Goal: Check status: Check status

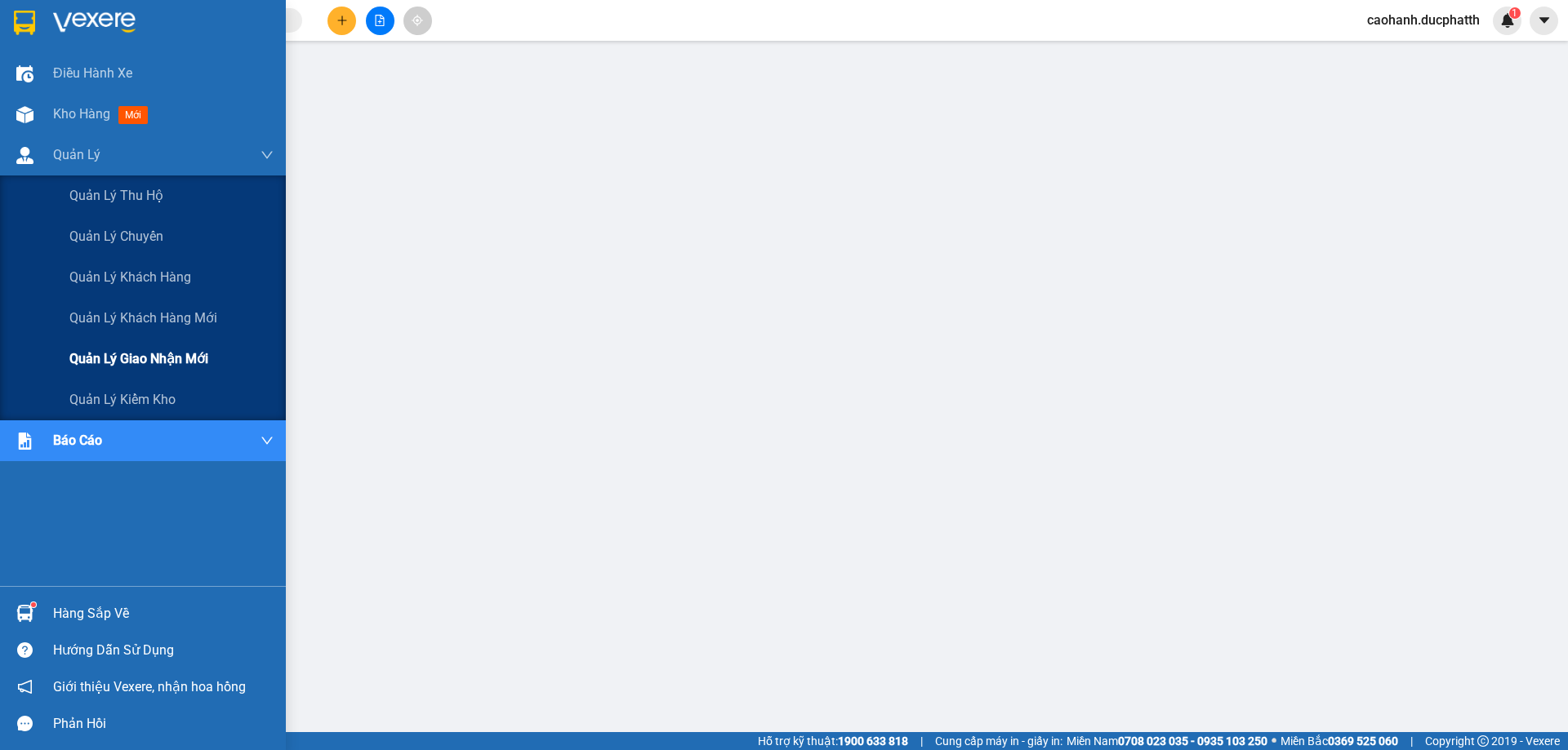
click at [195, 360] on span "Quản lý giao nhận mới" at bounding box center [138, 359] width 138 height 20
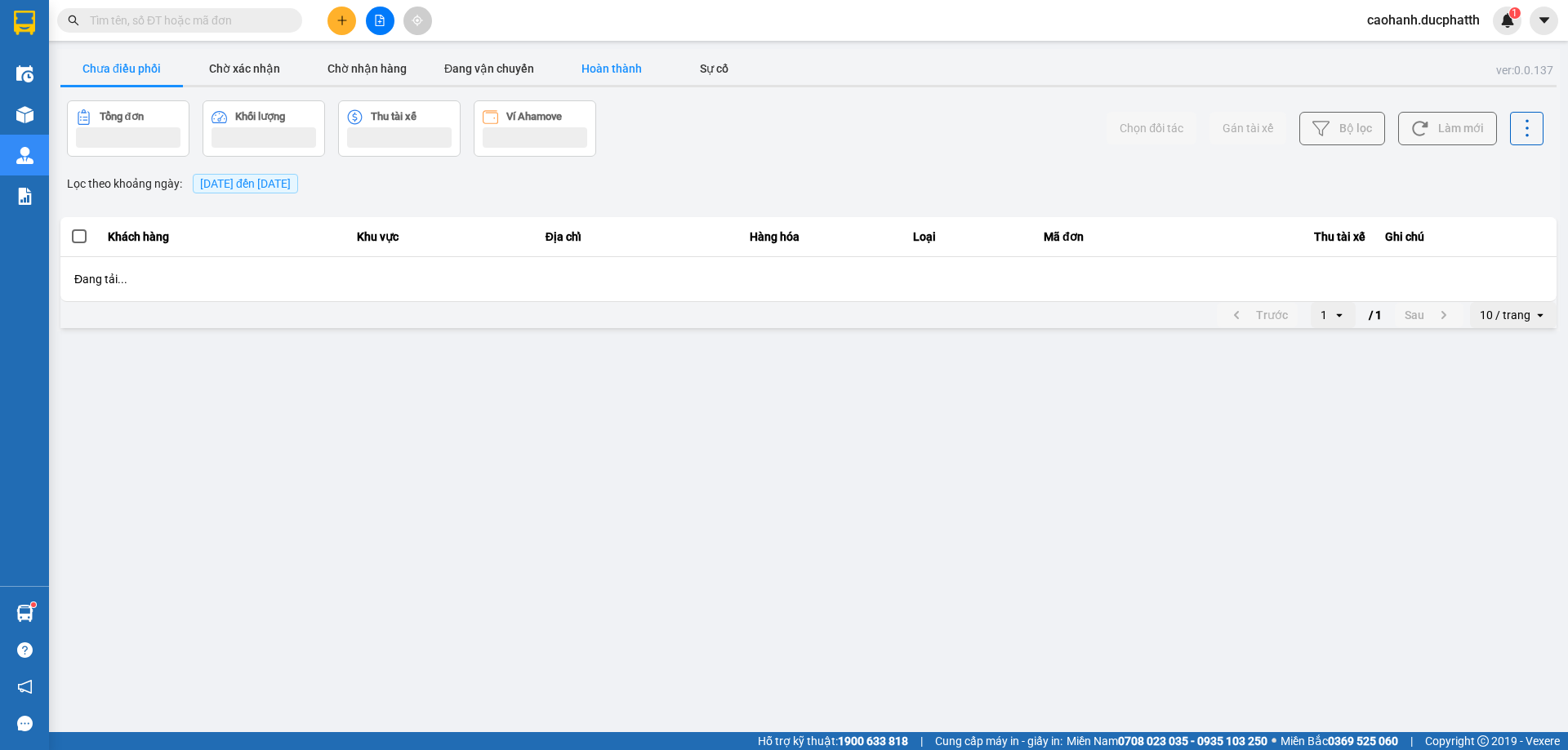
click at [610, 75] on button "Hoàn thành" at bounding box center [611, 68] width 123 height 32
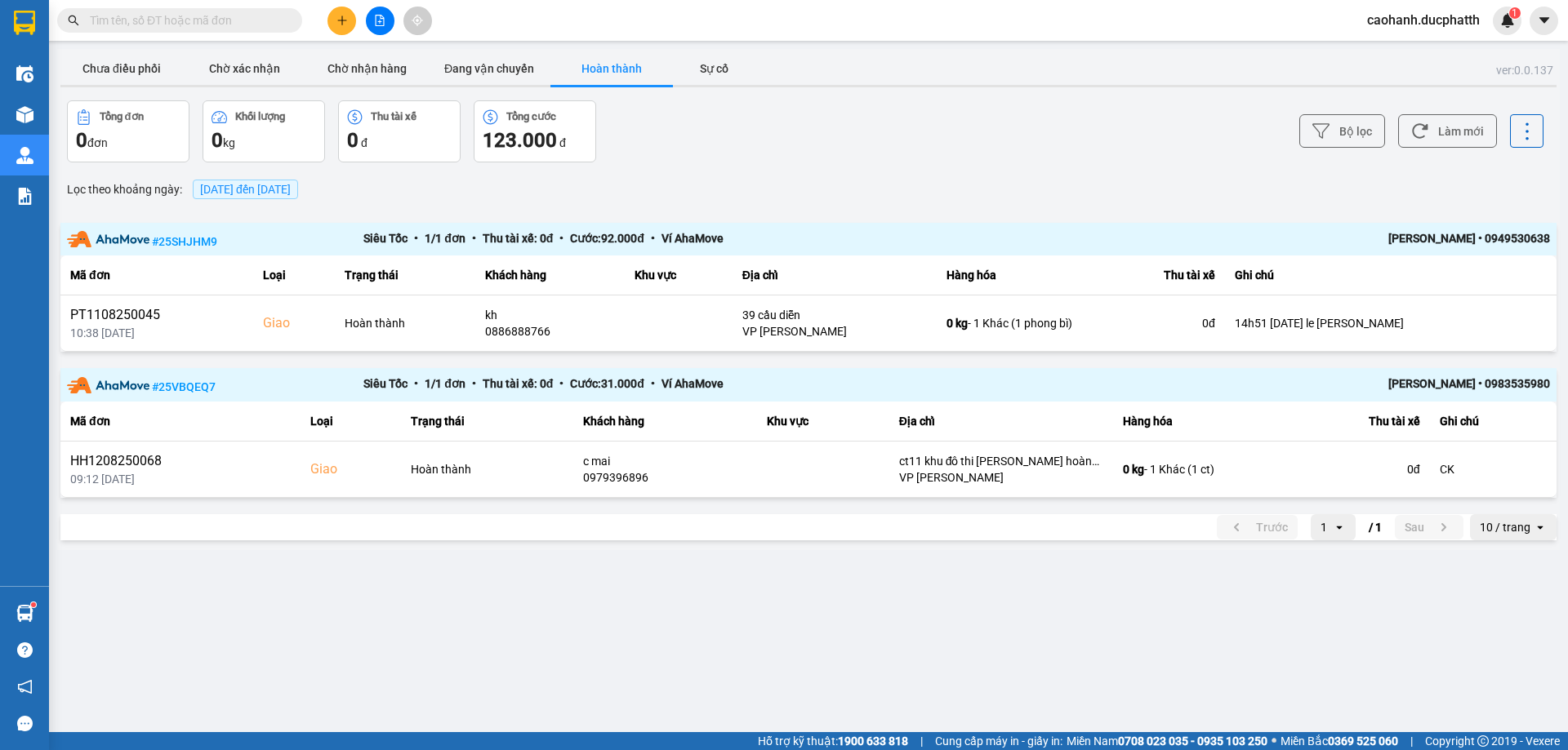
click at [257, 192] on span "[DATE] đến [DATE]" at bounding box center [245, 189] width 90 height 13
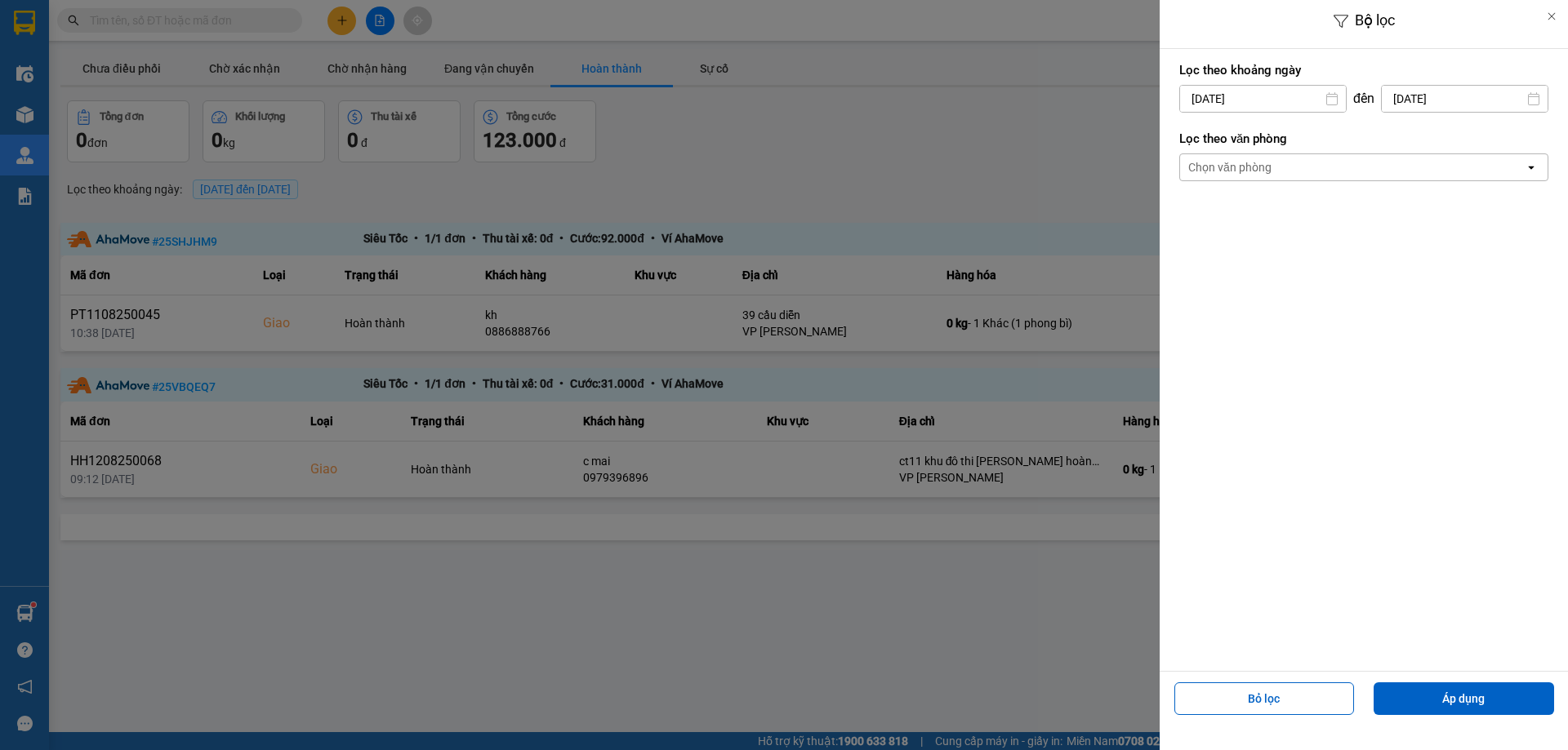
click at [1243, 90] on input "[DATE]" at bounding box center [1263, 99] width 166 height 26
click at [1195, 288] on div "11" at bounding box center [1189, 290] width 23 height 19
type input "[DATE]"
click at [1424, 99] on input "[DATE]" at bounding box center [1465, 99] width 166 height 26
click at [1347, 282] on div "11" at bounding box center [1342, 290] width 23 height 19
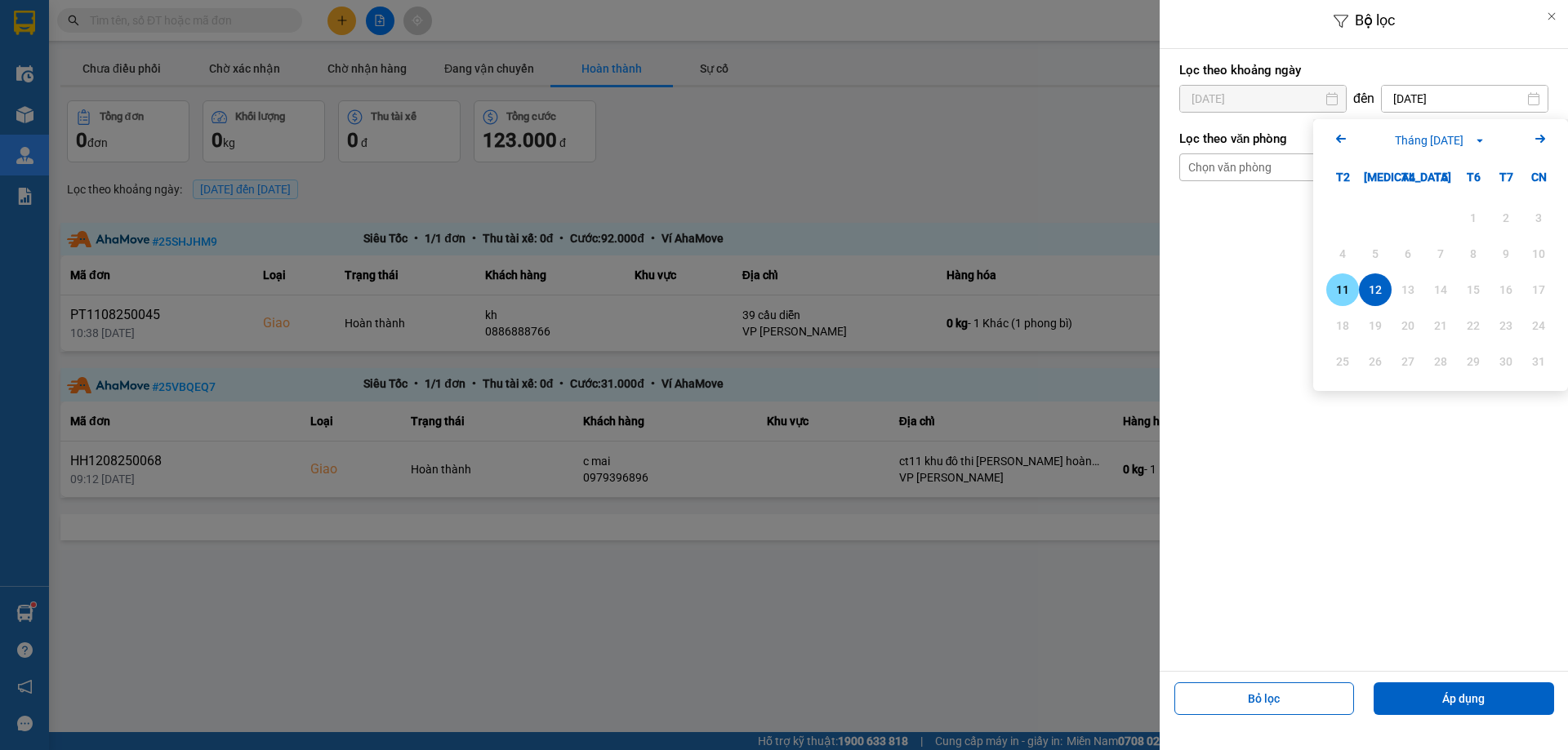
type input "[DATE]"
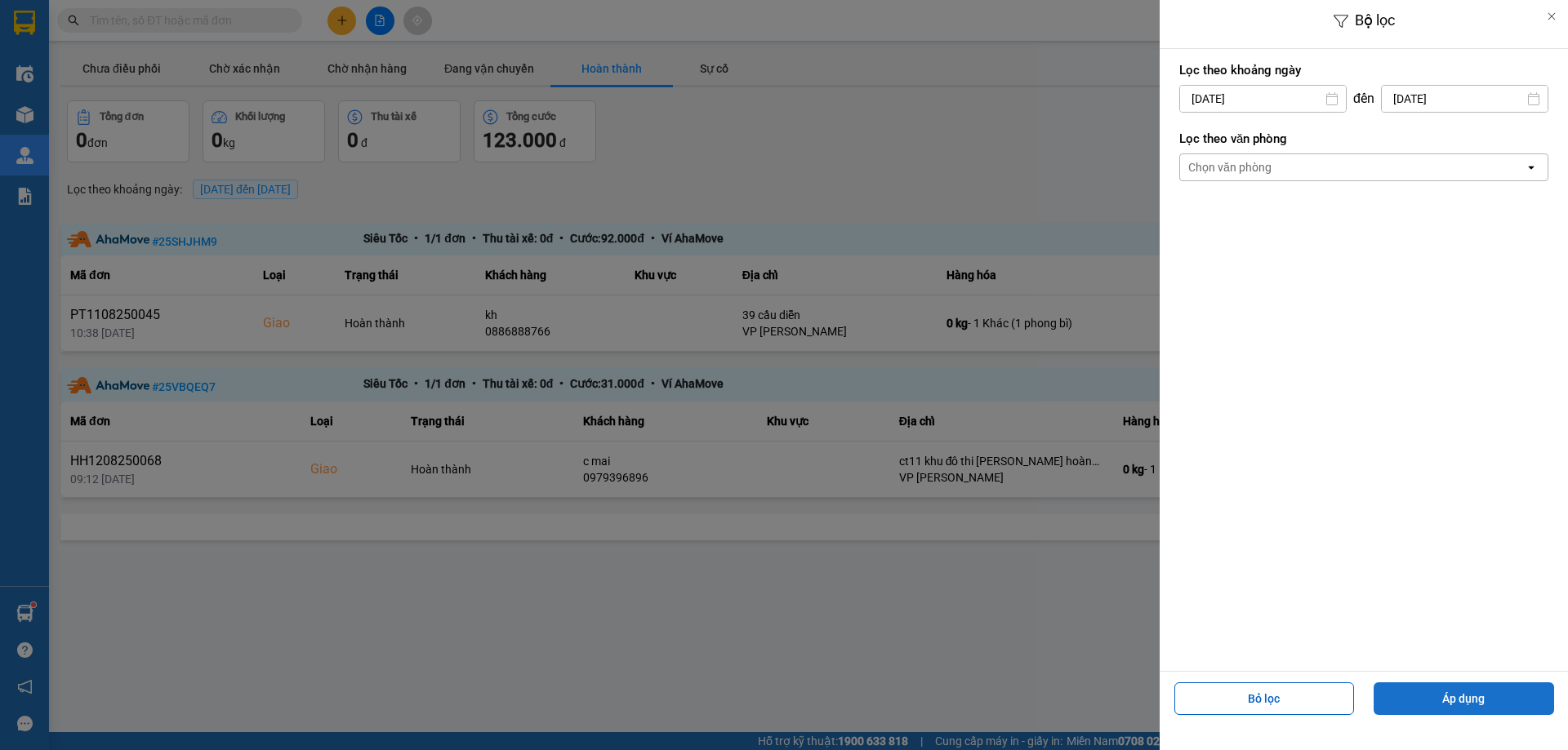
click at [1437, 700] on button "Áp dụng" at bounding box center [1464, 698] width 181 height 32
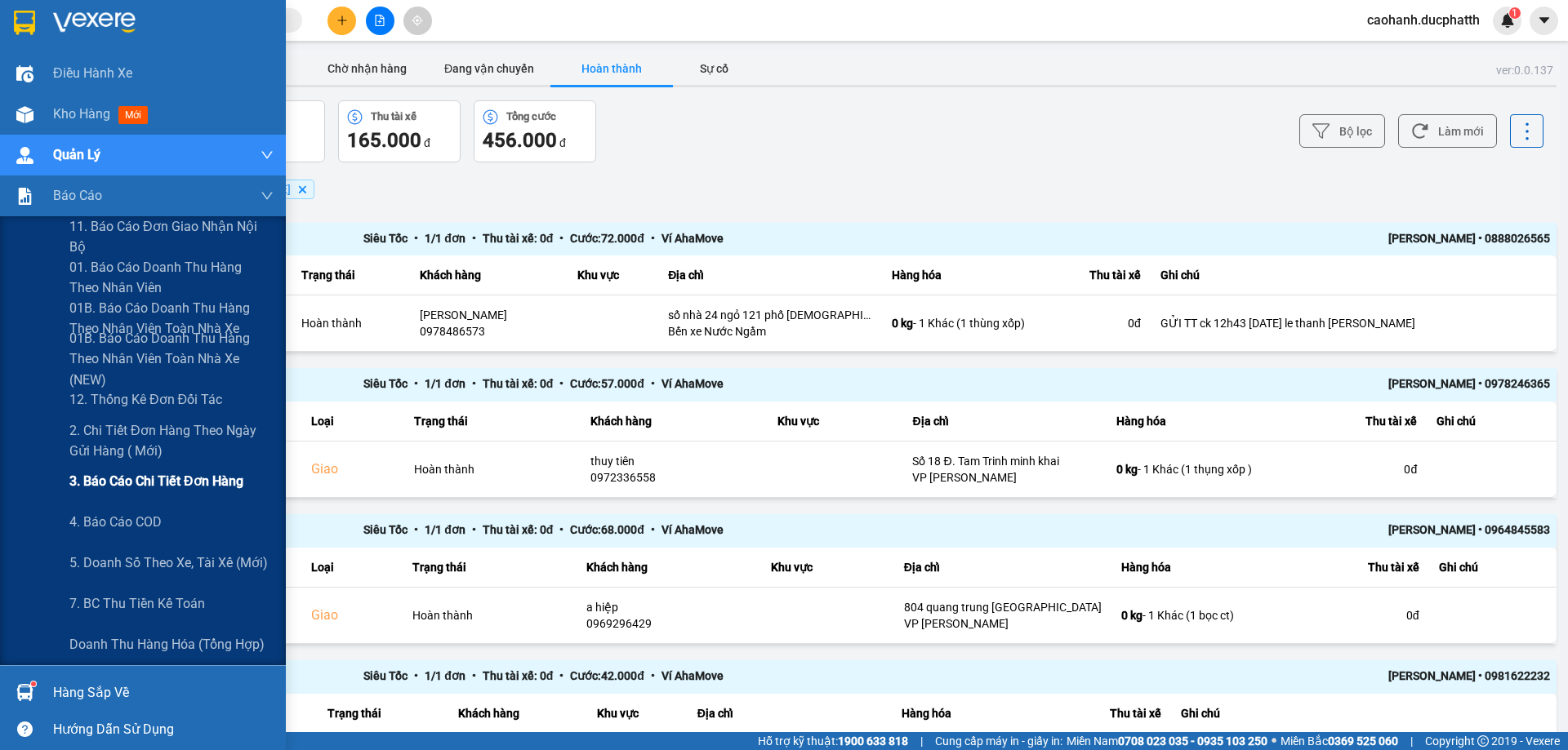
click at [182, 470] on div "3. Báo cáo chi tiết đơn hàng" at bounding box center [171, 482] width 204 height 41
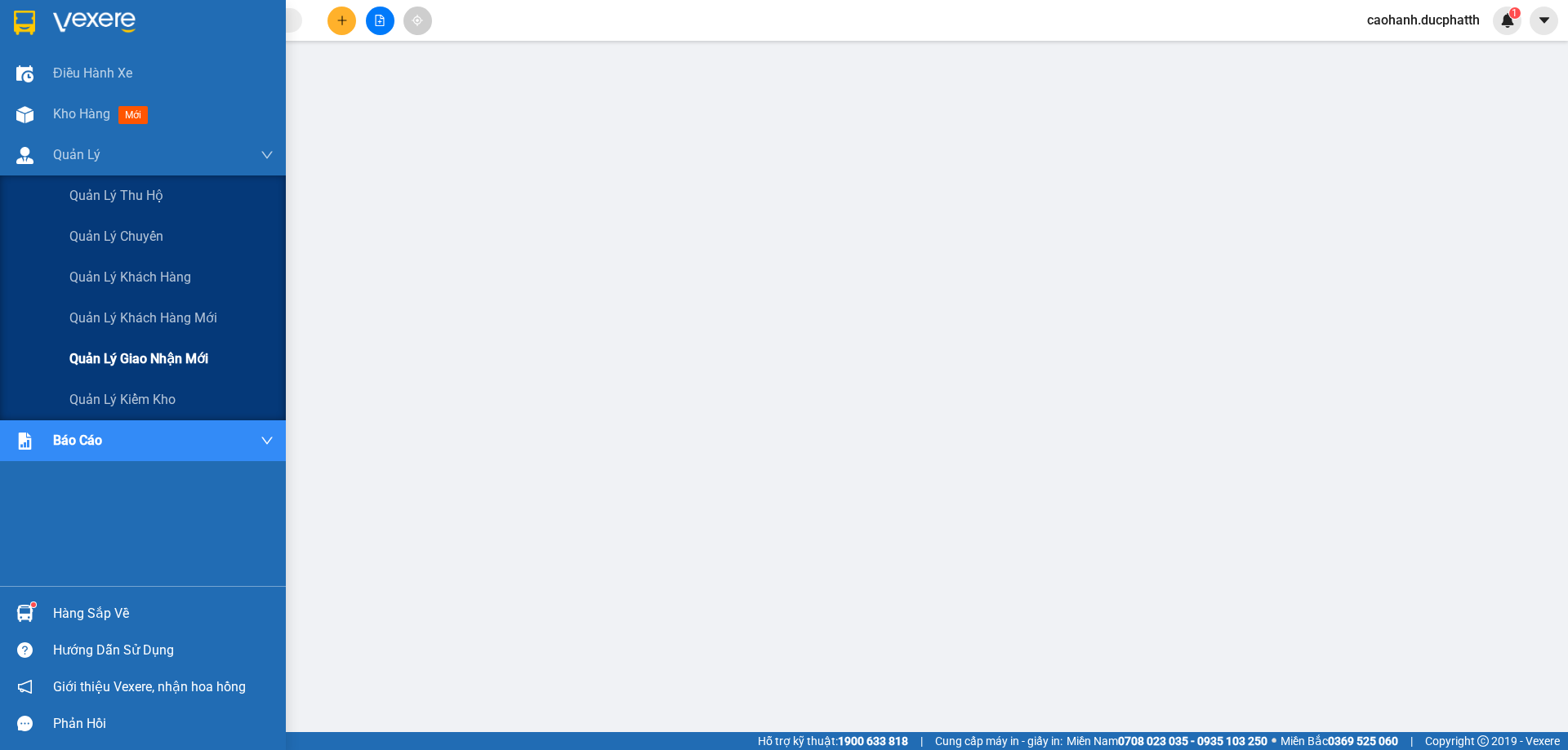
click at [193, 363] on span "Quản lý giao nhận mới" at bounding box center [138, 359] width 138 height 20
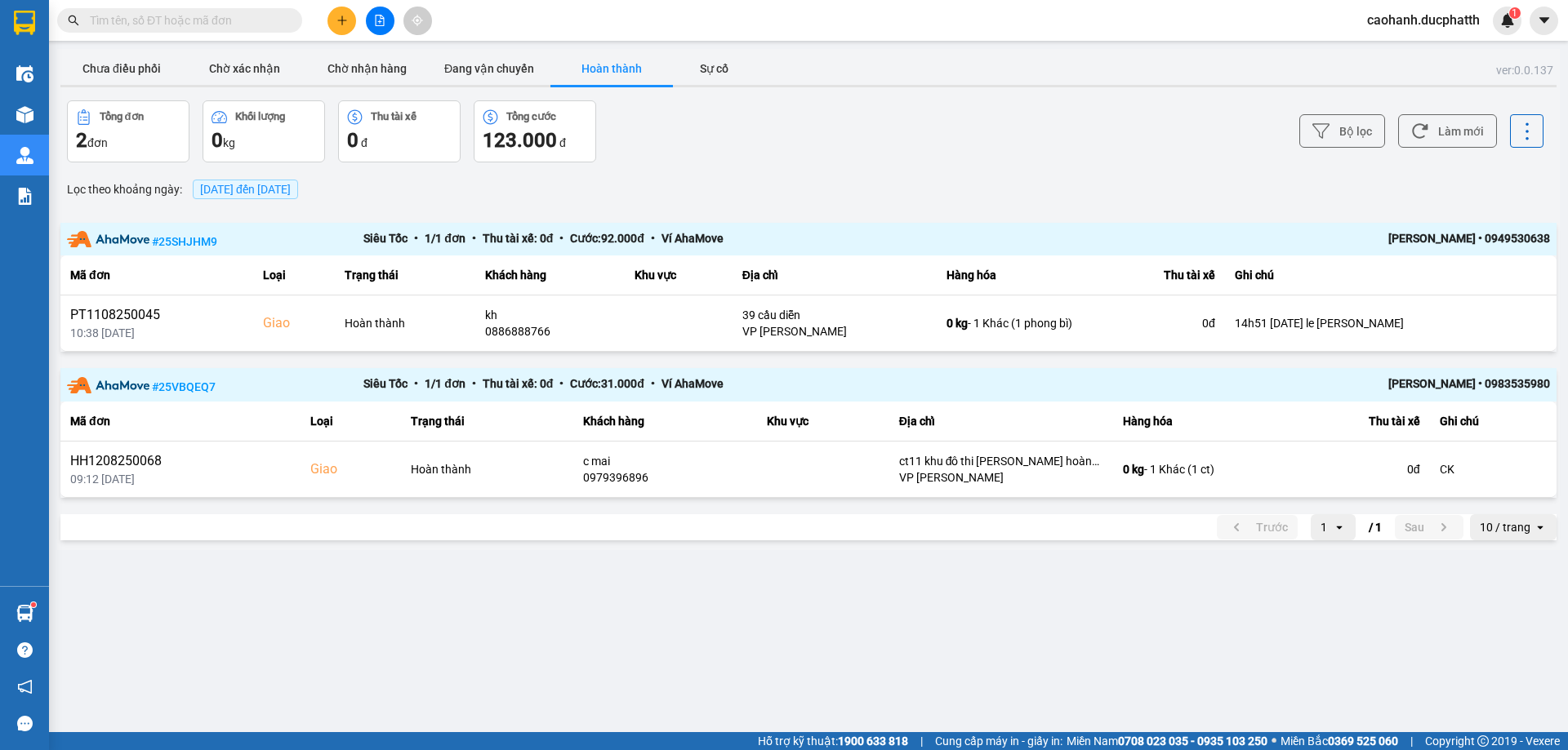
click at [281, 192] on span "[DATE] đến [DATE]" at bounding box center [245, 189] width 90 height 13
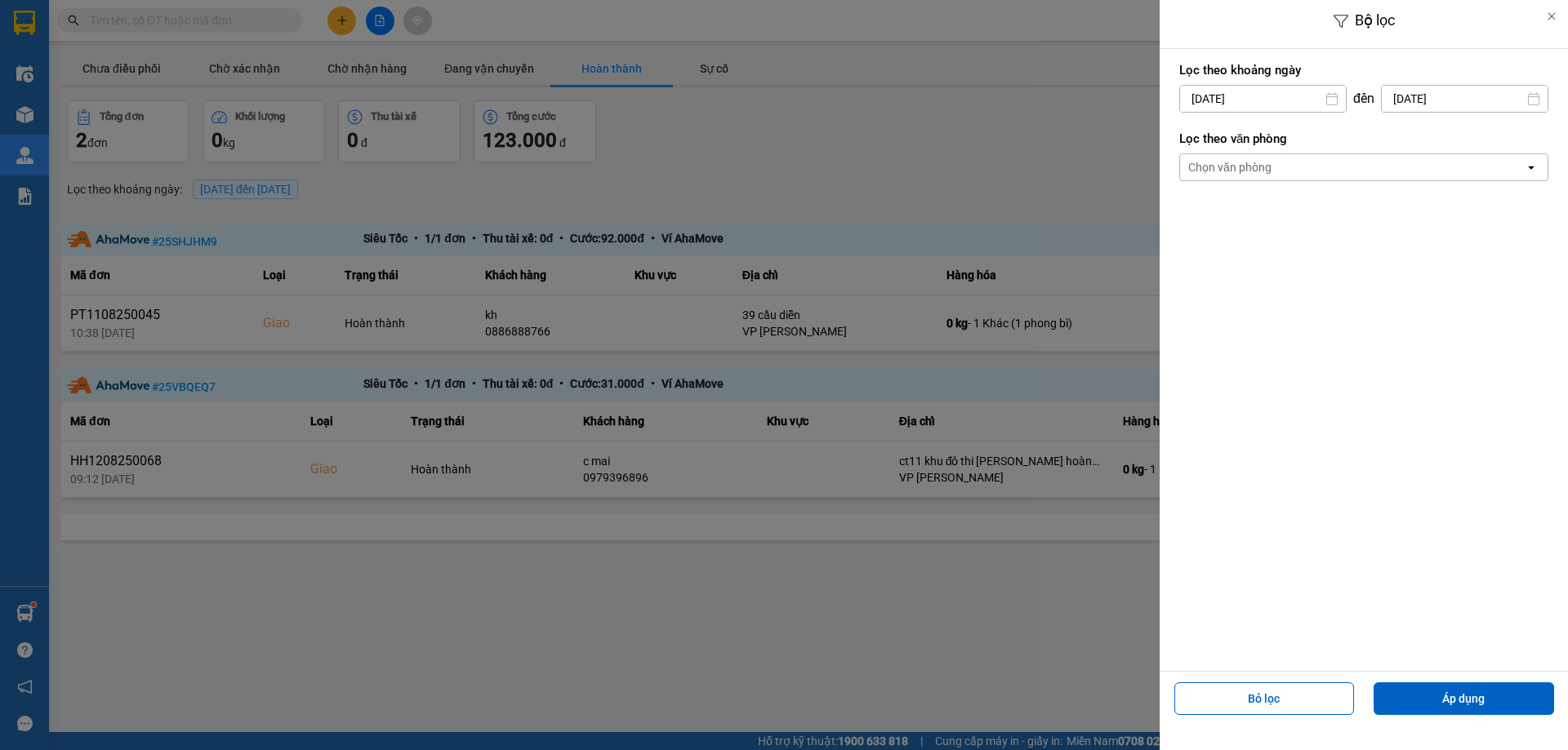
click at [1238, 98] on input "[DATE]" at bounding box center [1263, 99] width 166 height 26
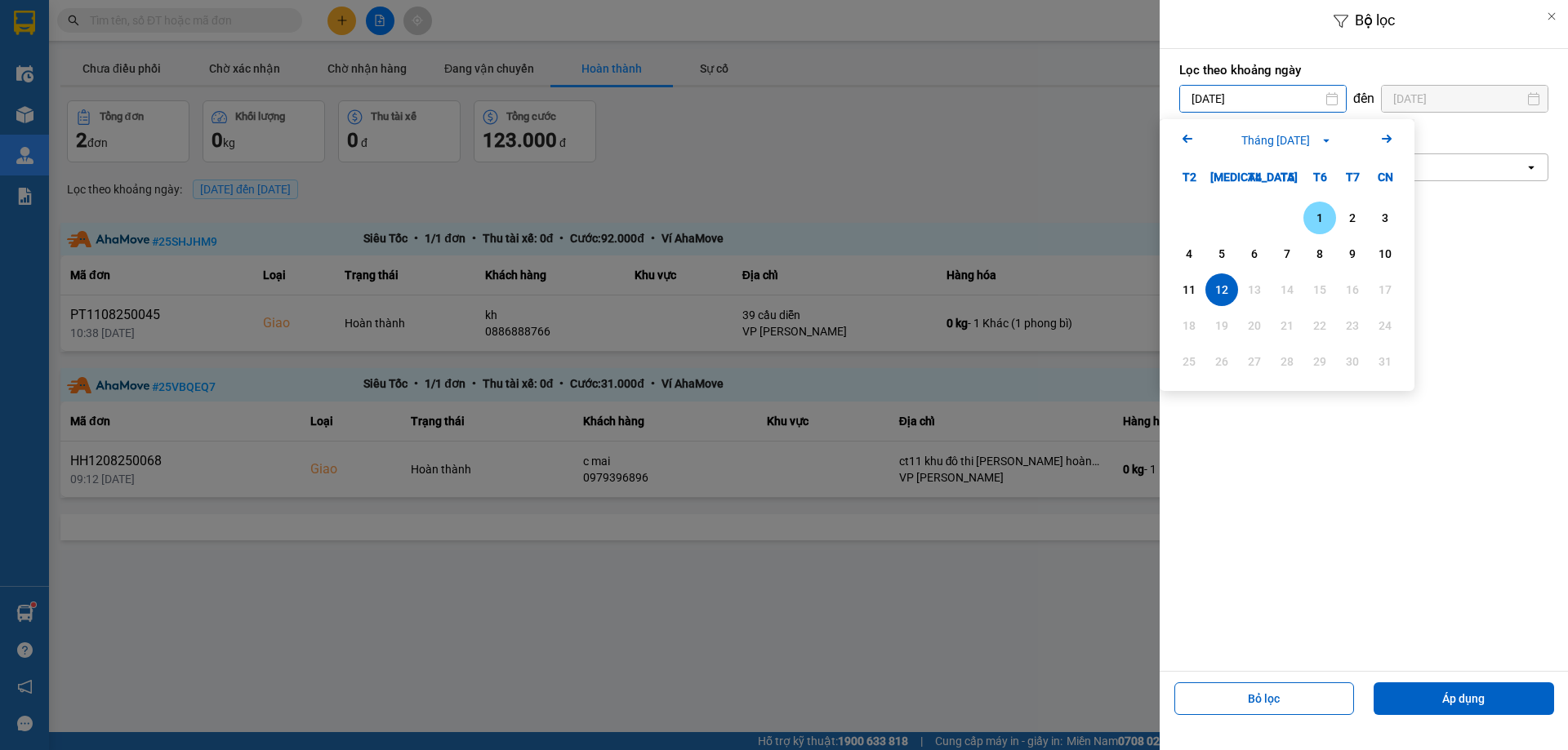
click at [1316, 208] on div "1" at bounding box center [1319, 218] width 32 height 32
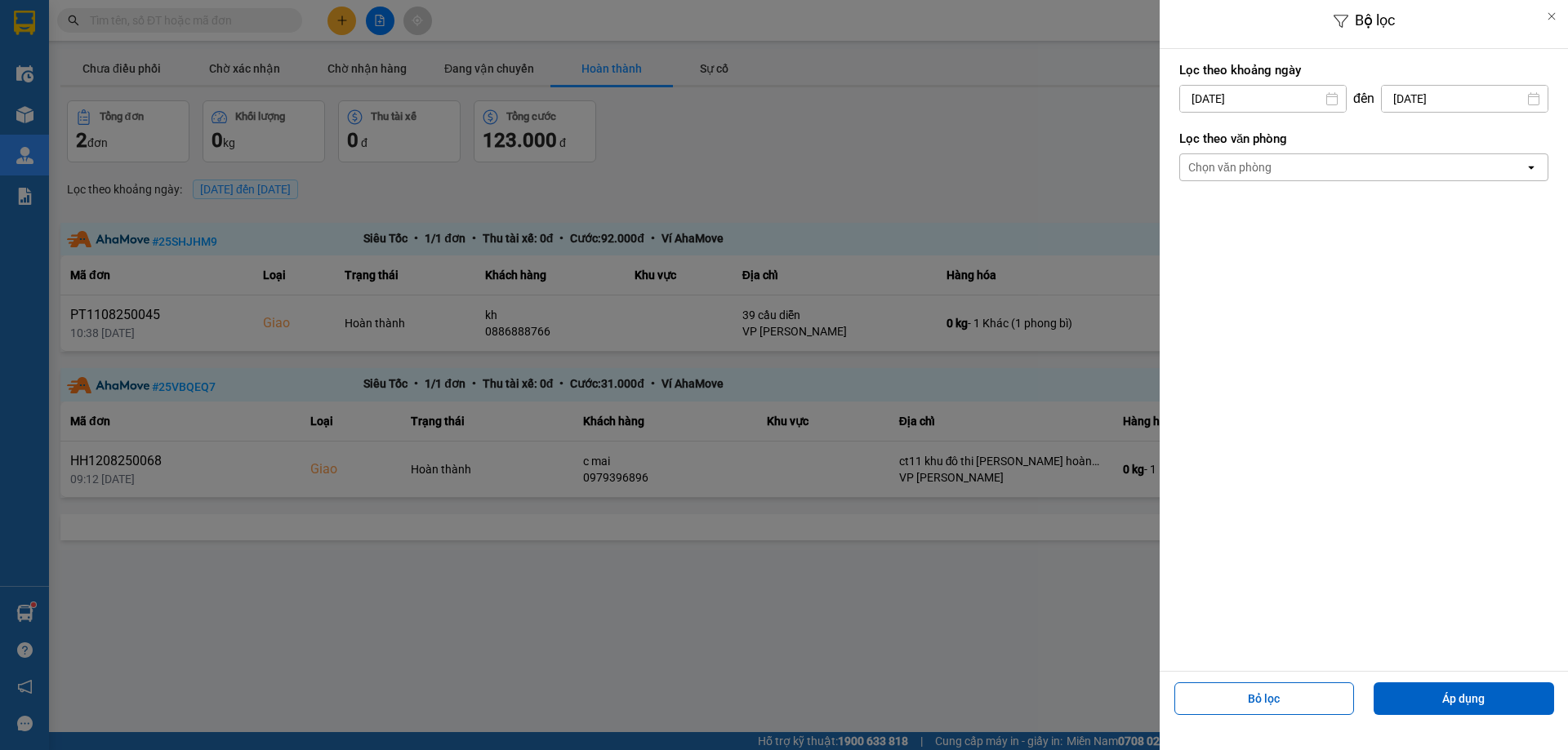
type input "[DATE]"
click at [1444, 104] on input "[DATE]" at bounding box center [1465, 99] width 166 height 26
click at [1342, 288] on div "11" at bounding box center [1342, 290] width 23 height 19
type input "[DATE]"
click at [1459, 696] on button "Áp dụng" at bounding box center [1464, 698] width 181 height 32
